Goal: Task Accomplishment & Management: Manage account settings

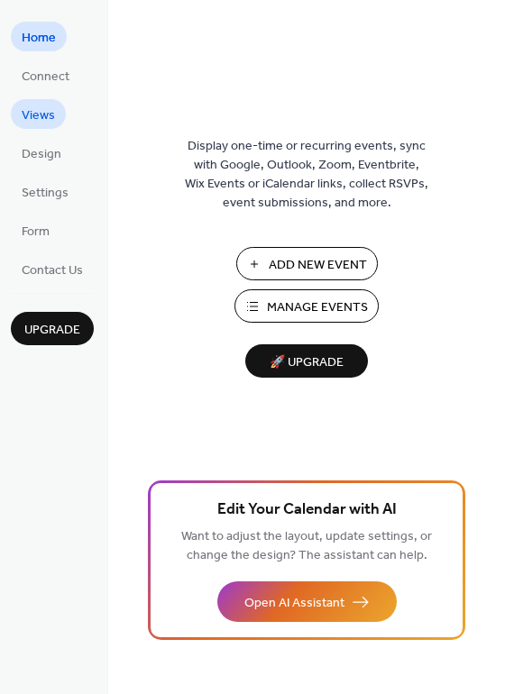
click at [57, 104] on link "Views" at bounding box center [38, 114] width 55 height 30
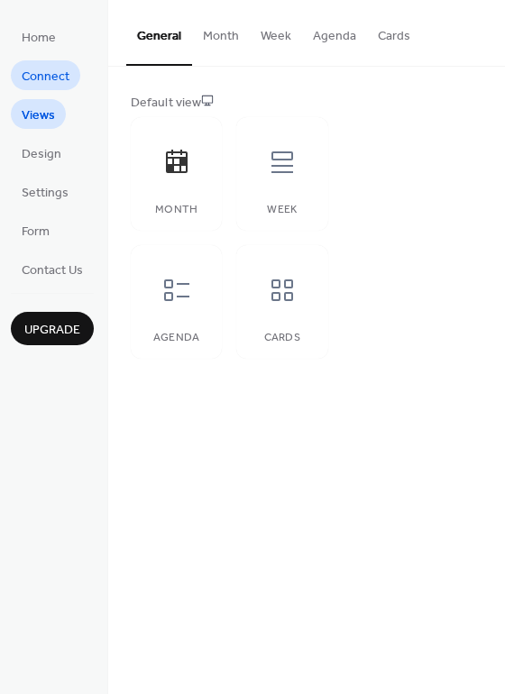
click at [50, 77] on span "Connect" at bounding box center [46, 77] width 48 height 19
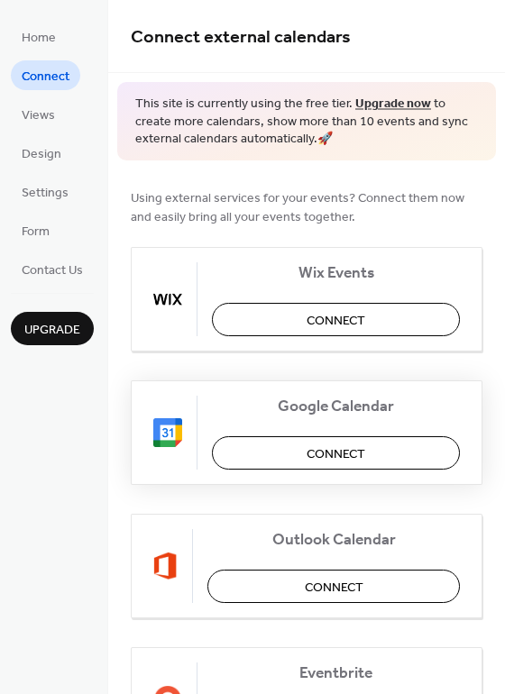
click at [351, 457] on span "Connect" at bounding box center [336, 453] width 59 height 19
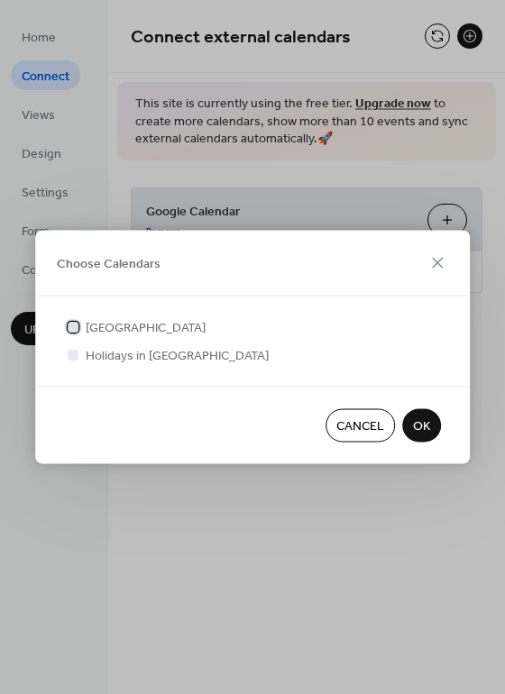
click at [150, 319] on span "[GEOGRAPHIC_DATA]" at bounding box center [146, 328] width 120 height 19
click at [429, 421] on span "OK" at bounding box center [421, 426] width 17 height 19
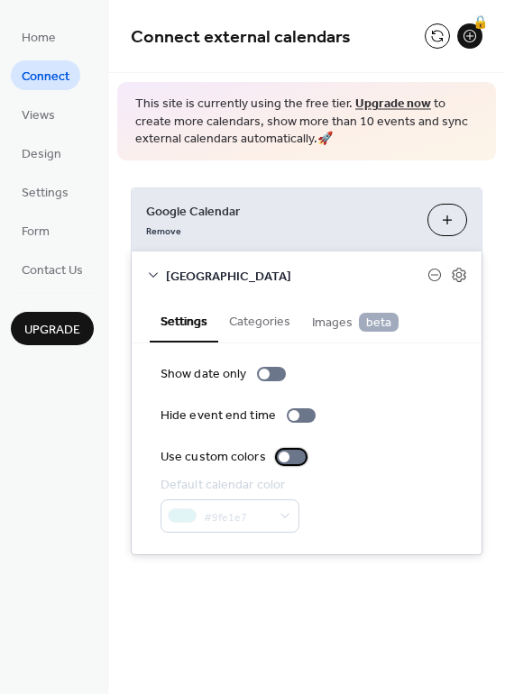
click at [290, 450] on div at bounding box center [291, 457] width 29 height 14
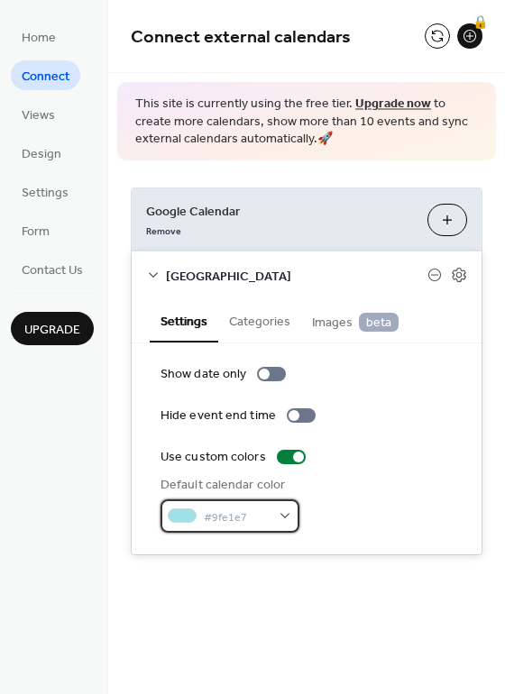
click at [242, 512] on span "#9fe1e7" at bounding box center [237, 517] width 67 height 19
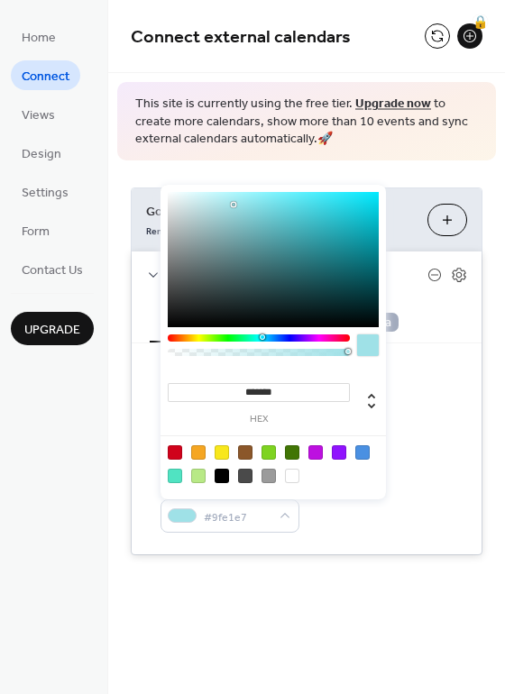
click at [443, 528] on div "Default calendar color #9fe1e7" at bounding box center [306, 504] width 292 height 57
click at [183, 511] on div at bounding box center [182, 516] width 29 height 14
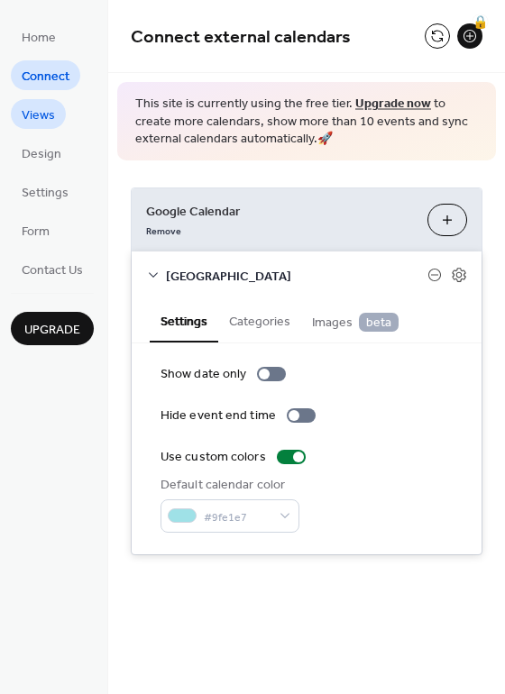
click at [44, 121] on span "Views" at bounding box center [38, 115] width 33 height 19
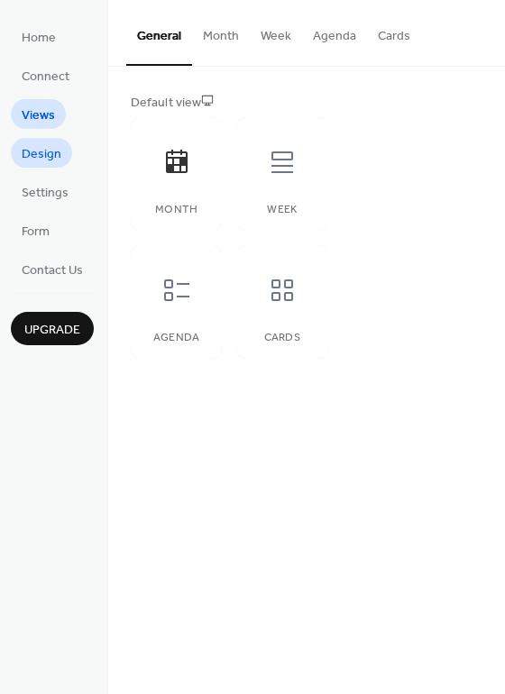
click at [43, 151] on span "Design" at bounding box center [42, 154] width 40 height 19
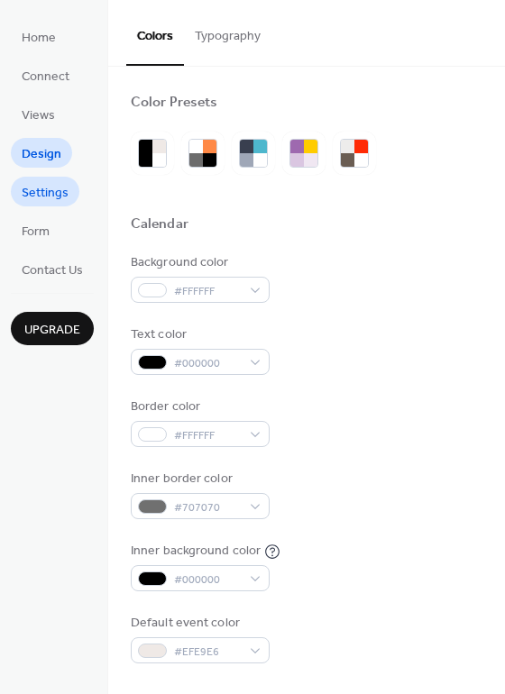
click at [47, 186] on span "Settings" at bounding box center [45, 193] width 47 height 19
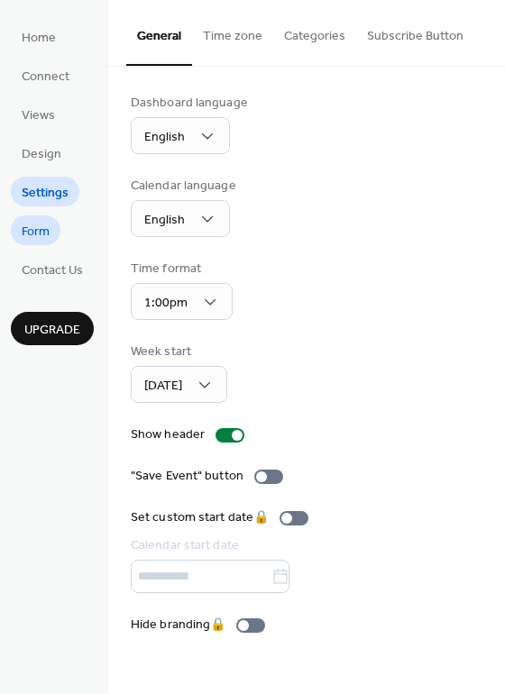
click at [47, 223] on span "Form" at bounding box center [36, 232] width 28 height 19
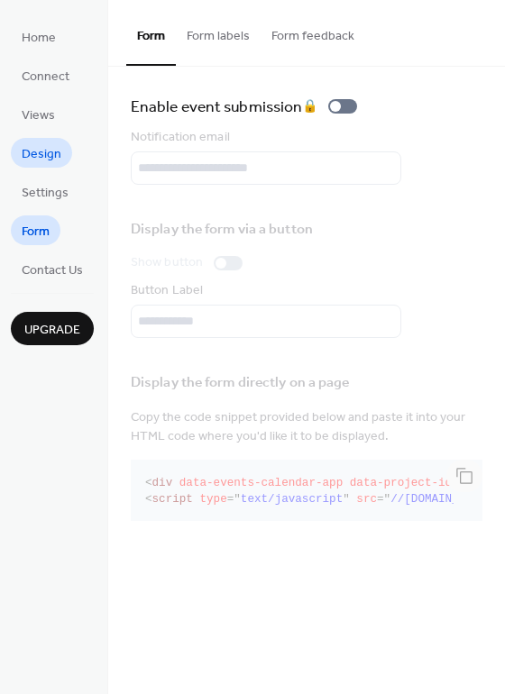
click at [41, 158] on span "Design" at bounding box center [42, 154] width 40 height 19
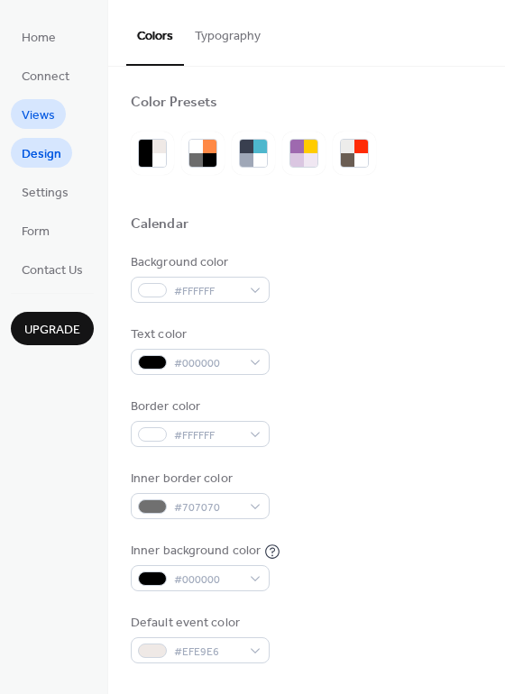
click at [42, 117] on span "Views" at bounding box center [38, 115] width 33 height 19
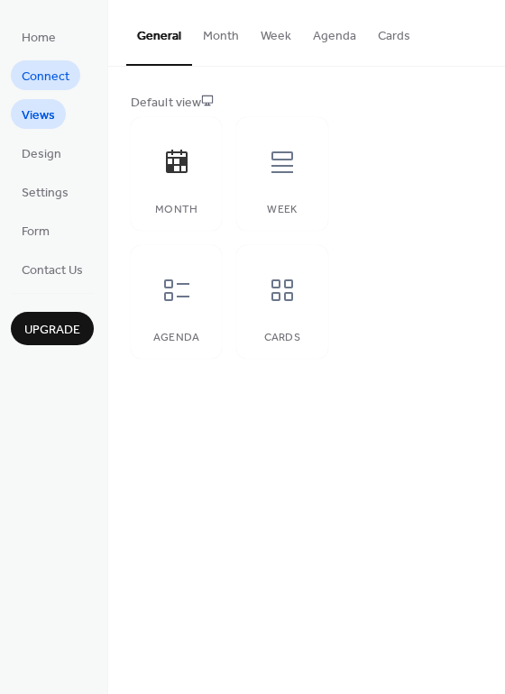
click at [41, 69] on span "Connect" at bounding box center [46, 77] width 48 height 19
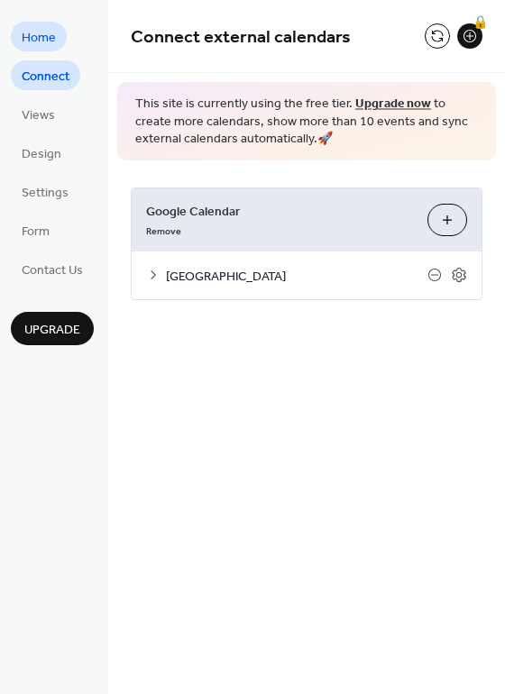
click at [36, 33] on span "Home" at bounding box center [39, 38] width 34 height 19
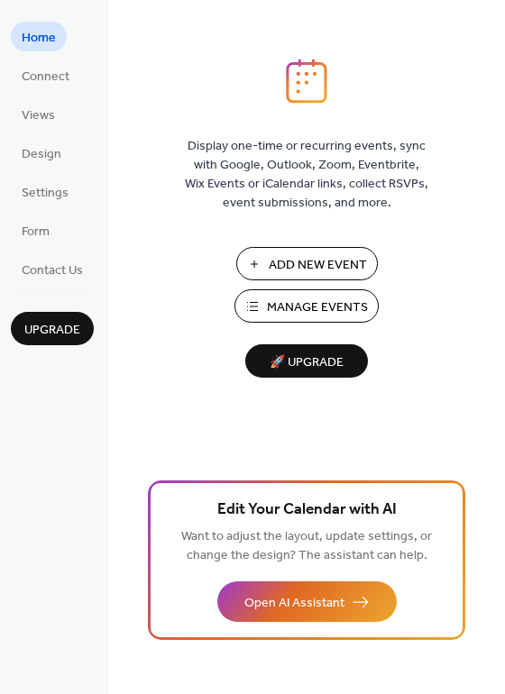
click at [316, 307] on span "Manage Events" at bounding box center [317, 307] width 101 height 19
click at [66, 77] on span "Connect" at bounding box center [46, 77] width 48 height 19
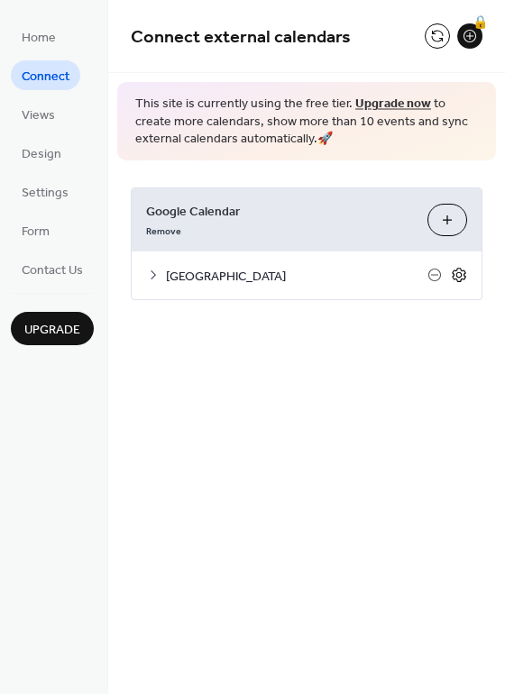
click at [458, 270] on icon at bounding box center [459, 275] width 16 height 16
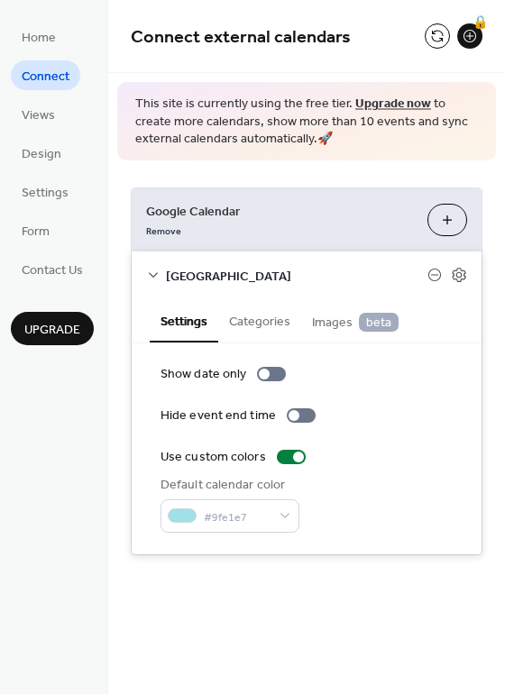
click at [284, 312] on button "Categories" at bounding box center [259, 319] width 83 height 41
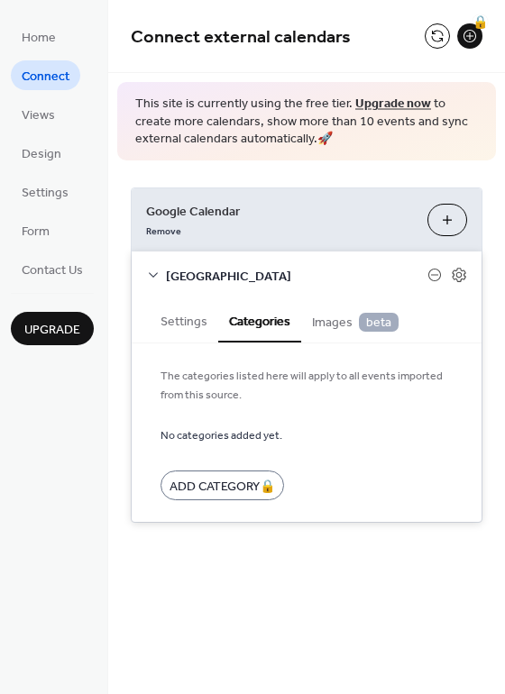
click at [334, 321] on span "Images beta" at bounding box center [355, 323] width 87 height 20
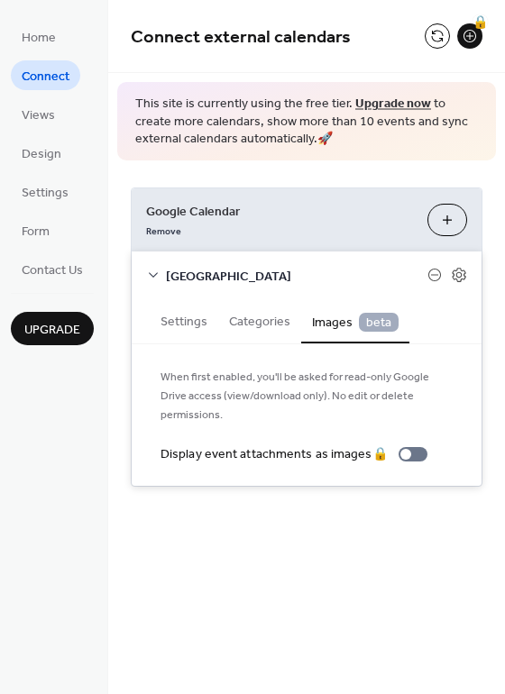
click at [218, 323] on button "Categories" at bounding box center [259, 319] width 83 height 41
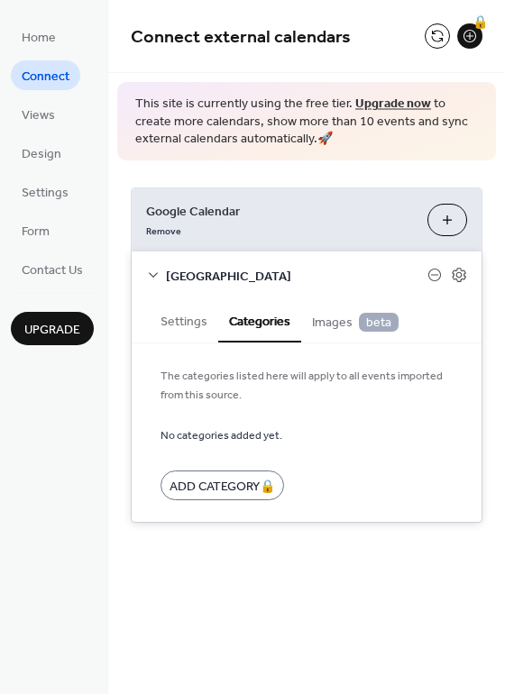
click at [197, 323] on button "Settings" at bounding box center [184, 319] width 69 height 41
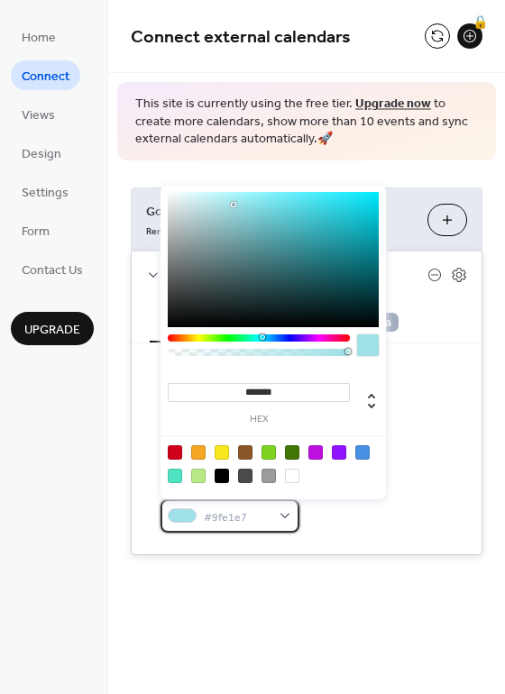
click at [223, 521] on span "#9fe1e7" at bounding box center [237, 517] width 67 height 19
click at [314, 449] on div at bounding box center [315, 452] width 14 height 14
type input "*******"
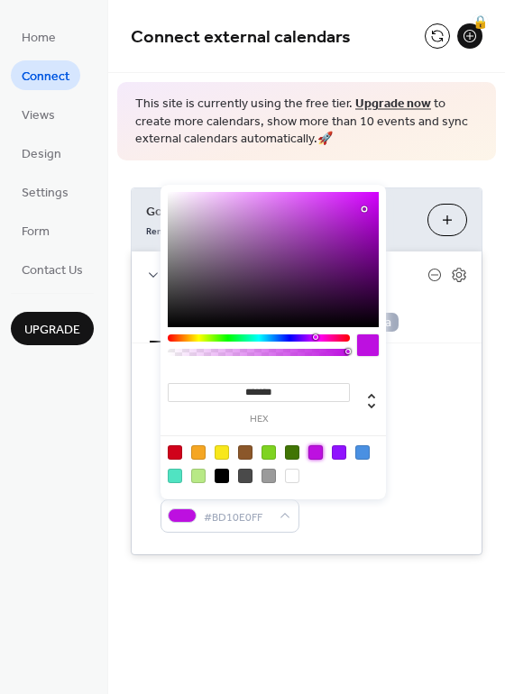
click at [420, 504] on div "Default calendar color #BD10E0FF" at bounding box center [306, 504] width 292 height 57
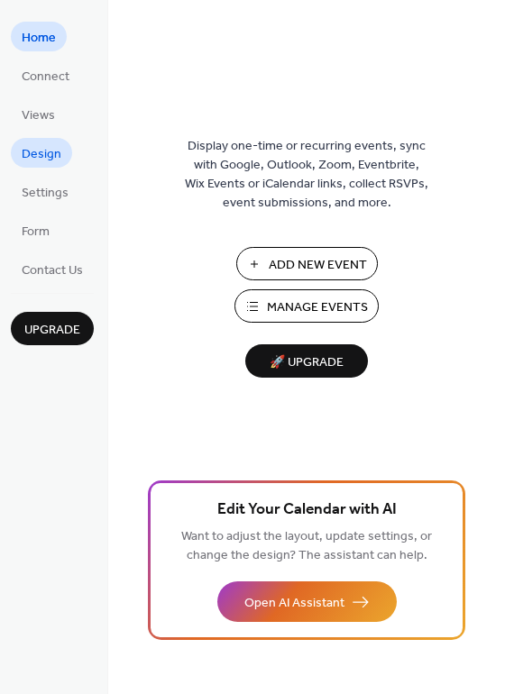
click at [39, 145] on span "Design" at bounding box center [42, 154] width 40 height 19
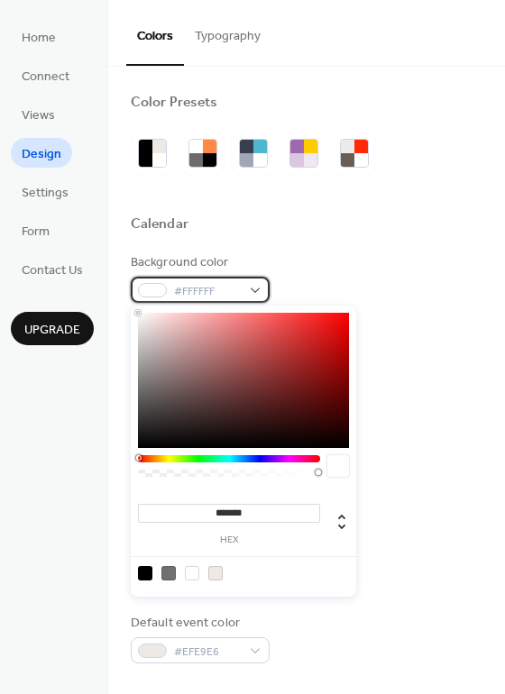
click at [201, 283] on span "#FFFFFF" at bounding box center [207, 291] width 67 height 19
click at [374, 270] on div "Background color #FFFFFF" at bounding box center [307, 278] width 352 height 50
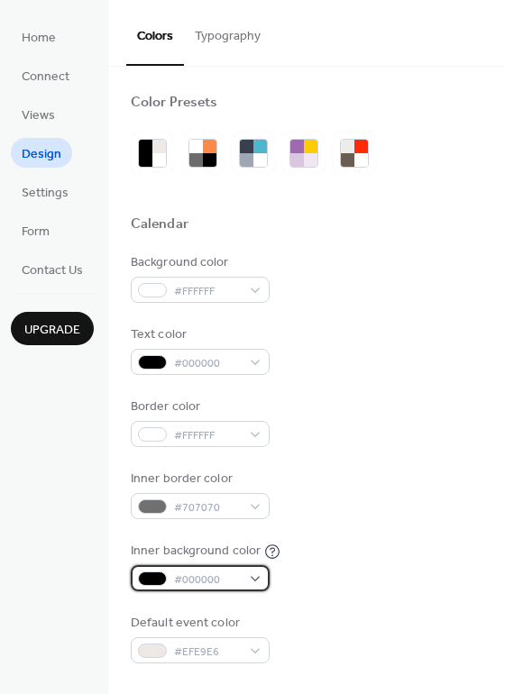
click at [213, 573] on span "#000000" at bounding box center [207, 580] width 67 height 19
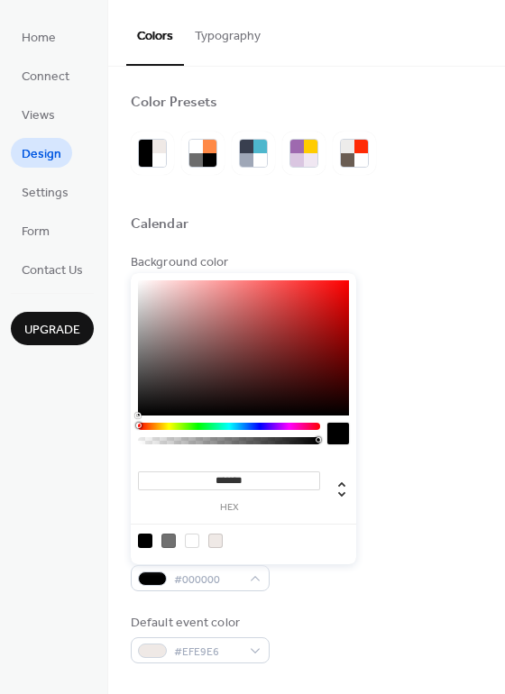
click at [216, 541] on div at bounding box center [215, 541] width 14 height 14
type input "*******"
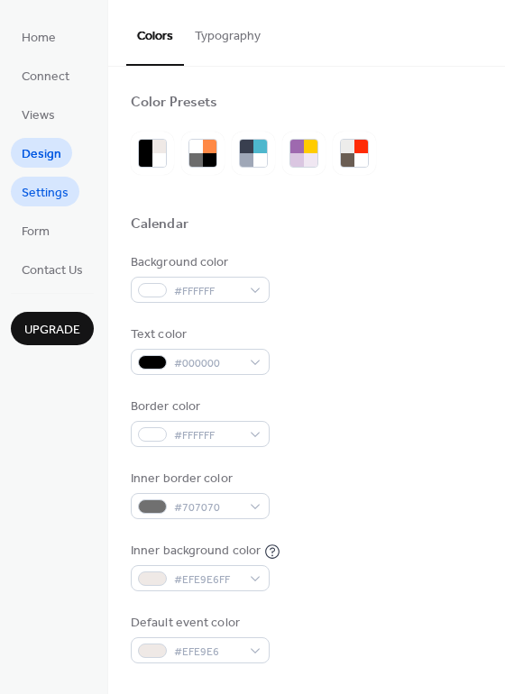
click at [36, 195] on span "Settings" at bounding box center [45, 193] width 47 height 19
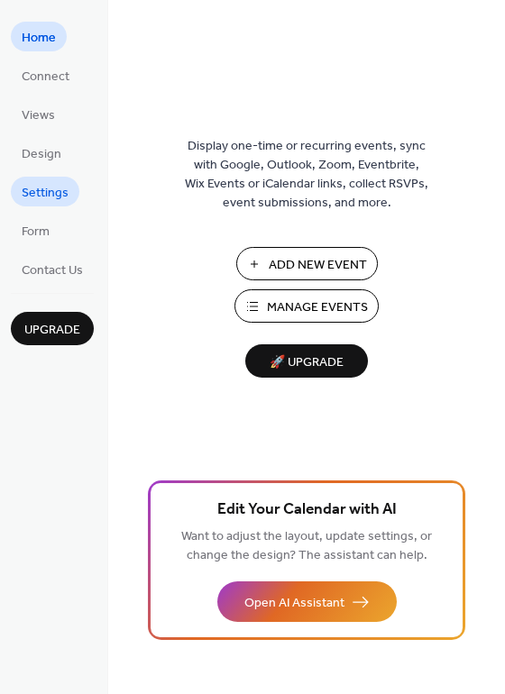
click at [53, 192] on span "Settings" at bounding box center [45, 193] width 47 height 19
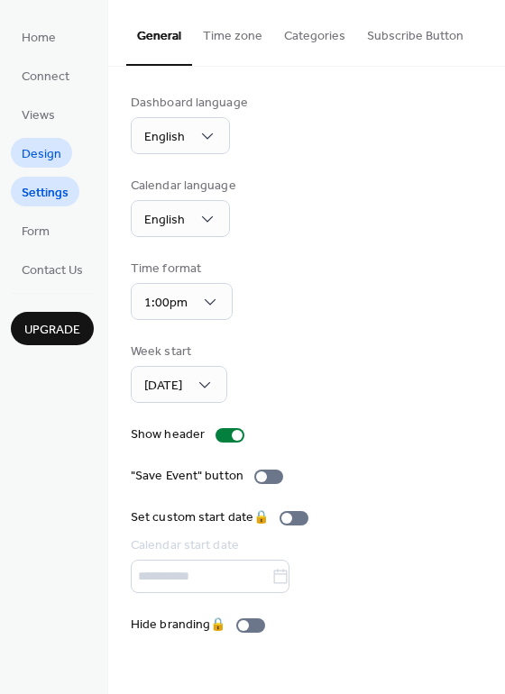
click at [43, 150] on span "Design" at bounding box center [42, 154] width 40 height 19
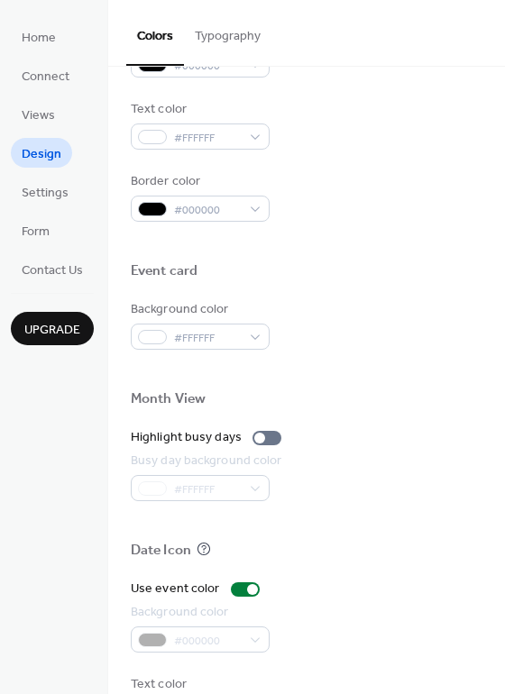
scroll to position [771, 0]
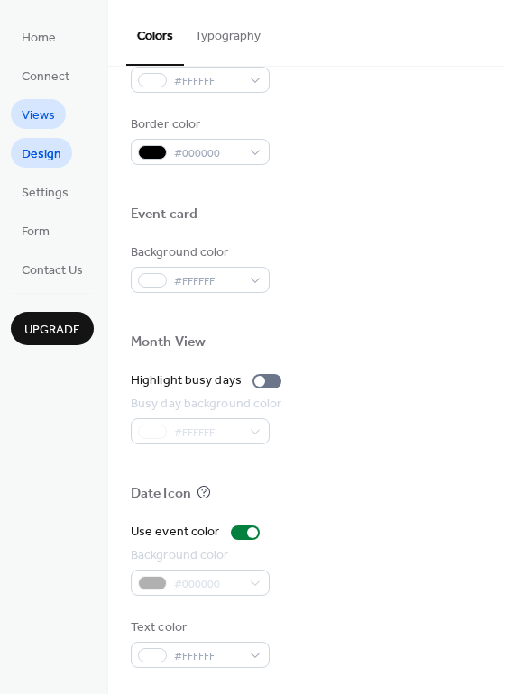
click at [42, 112] on span "Views" at bounding box center [38, 115] width 33 height 19
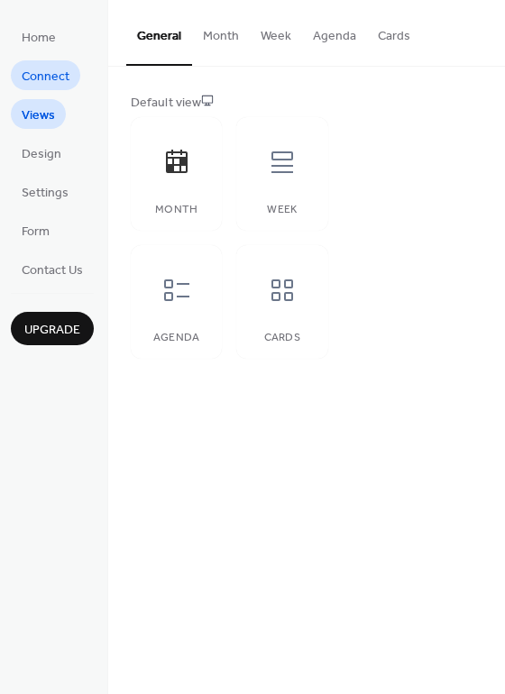
click at [47, 79] on span "Connect" at bounding box center [46, 77] width 48 height 19
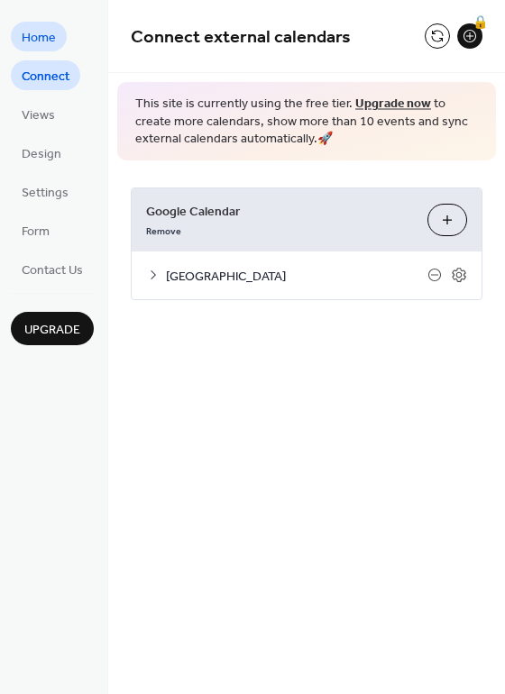
click at [52, 37] on span "Home" at bounding box center [39, 38] width 34 height 19
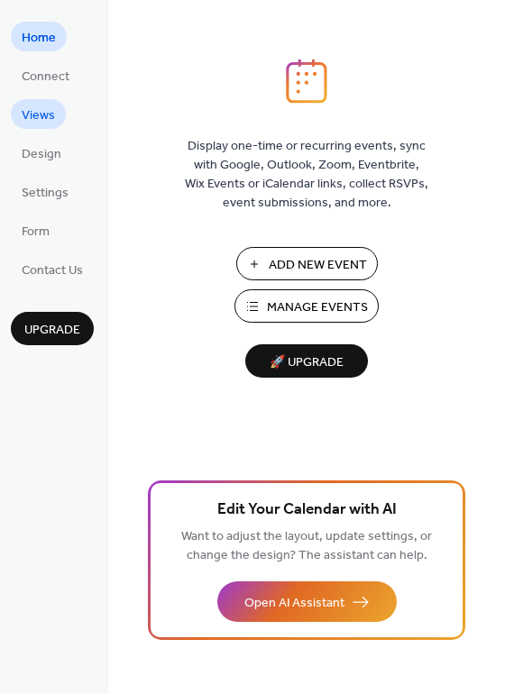
click at [36, 109] on span "Views" at bounding box center [38, 115] width 33 height 19
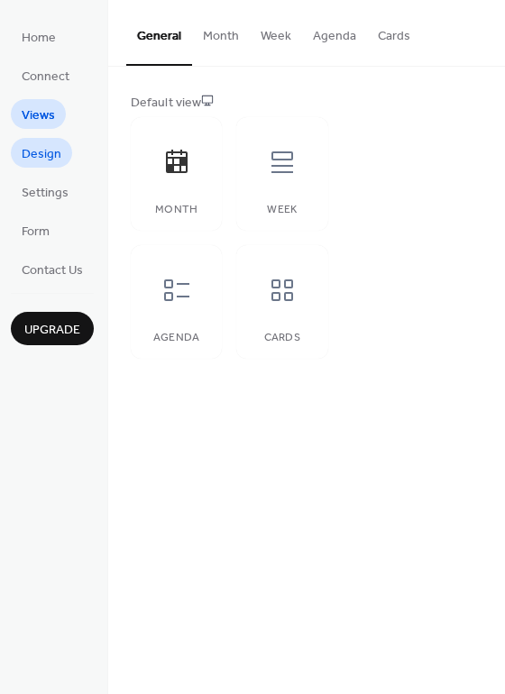
click at [38, 145] on span "Design" at bounding box center [42, 154] width 40 height 19
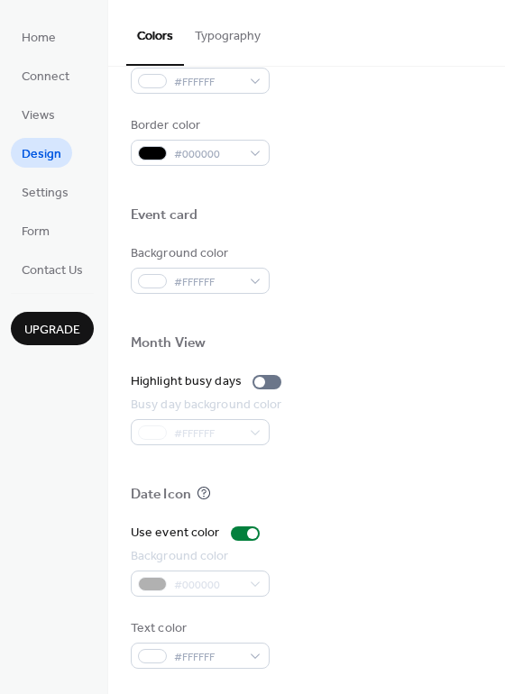
scroll to position [771, 0]
click at [42, 188] on span "Settings" at bounding box center [45, 193] width 47 height 19
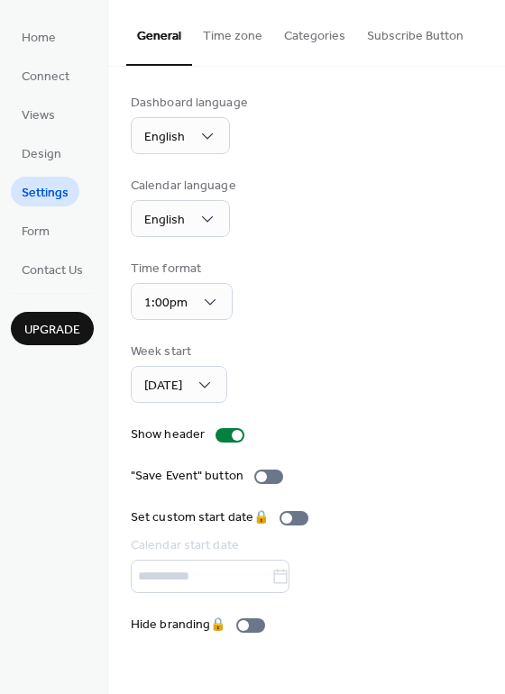
click at [307, 41] on button "Categories" at bounding box center [314, 32] width 83 height 64
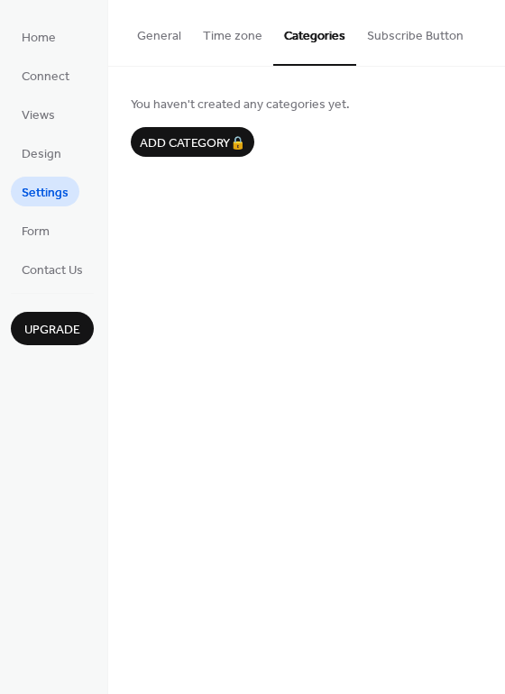
click at [408, 34] on button "Subscribe Button" at bounding box center [415, 32] width 118 height 64
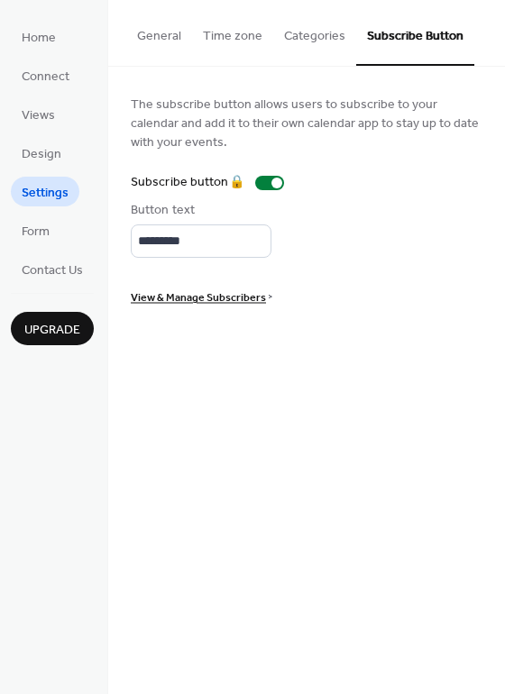
click at [164, 39] on button "General" at bounding box center [159, 32] width 66 height 64
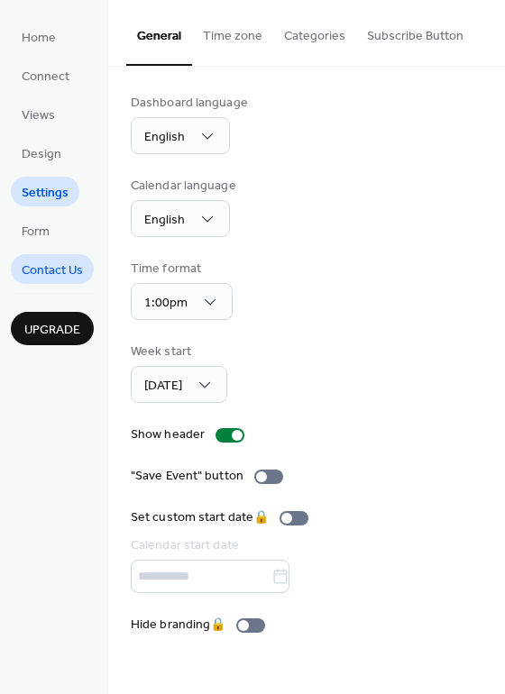
click at [54, 270] on span "Contact Us" at bounding box center [52, 270] width 61 height 19
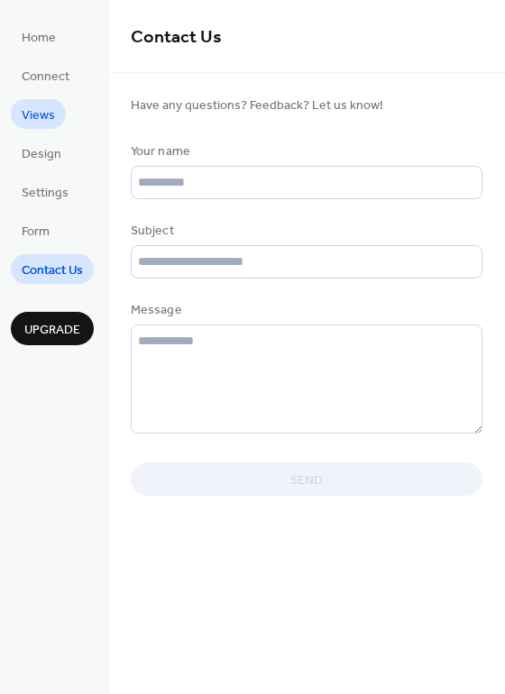
click at [41, 115] on span "Views" at bounding box center [38, 115] width 33 height 19
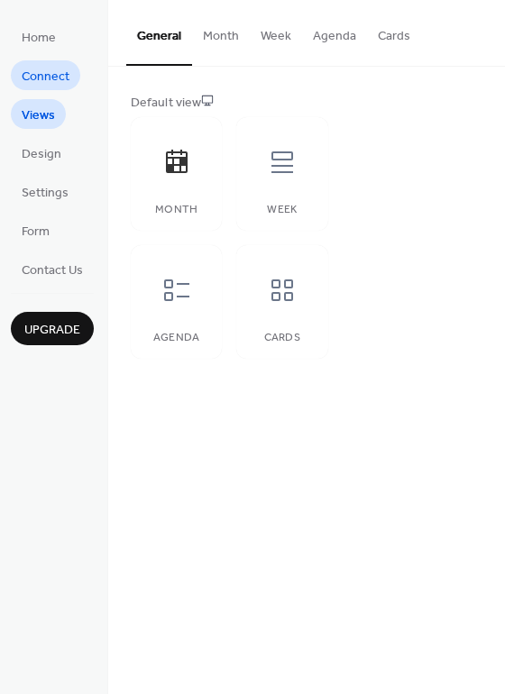
click at [37, 69] on span "Connect" at bounding box center [46, 77] width 48 height 19
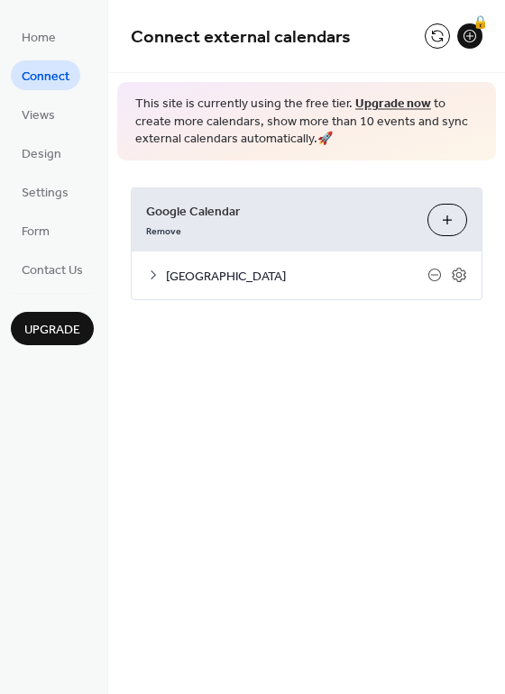
click at [160, 276] on icon at bounding box center [153, 275] width 14 height 14
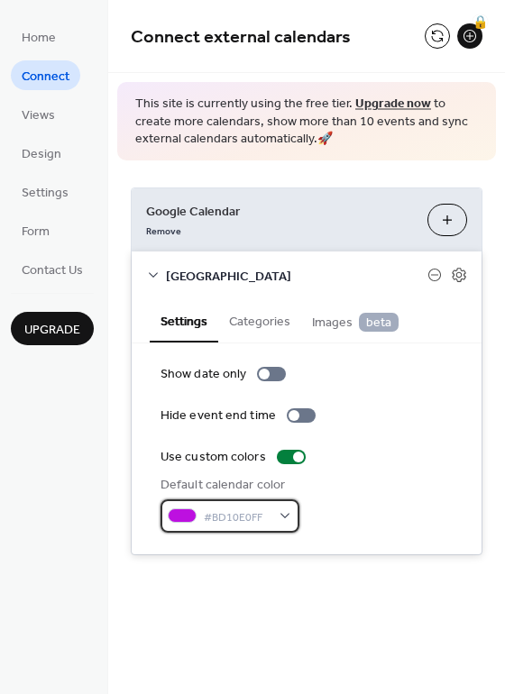
click at [288, 515] on div "#BD10E0FF" at bounding box center [229, 515] width 139 height 33
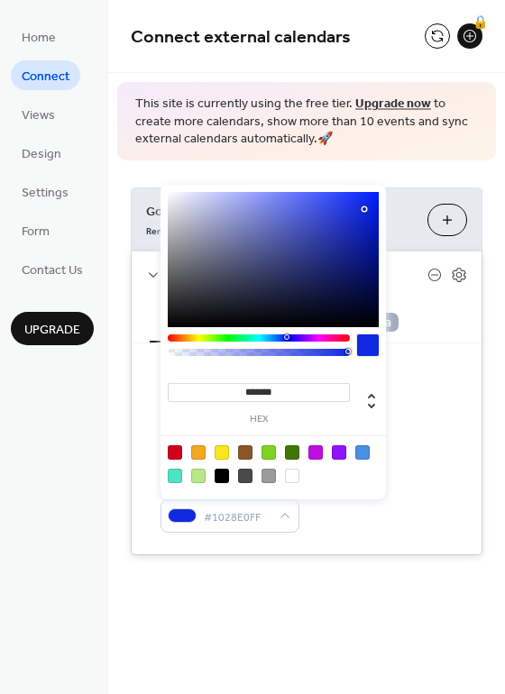
click at [285, 339] on div at bounding box center [259, 337] width 182 height 7
click at [363, 223] on div at bounding box center [273, 259] width 211 height 135
click at [368, 251] on div at bounding box center [273, 259] width 211 height 135
click at [376, 247] on div at bounding box center [273, 259] width 211 height 135
click at [375, 297] on div at bounding box center [273, 259] width 211 height 135
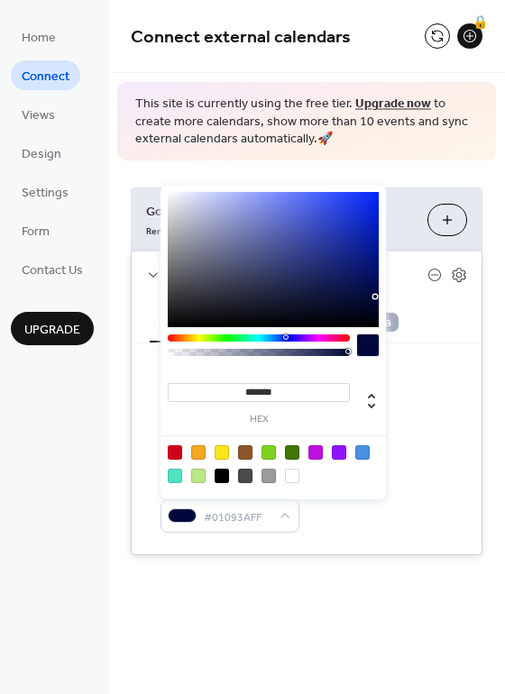
click at [372, 264] on div at bounding box center [273, 259] width 211 height 135
type input "*******"
click at [375, 210] on div at bounding box center [273, 259] width 211 height 135
